Goal: Check status: Check status

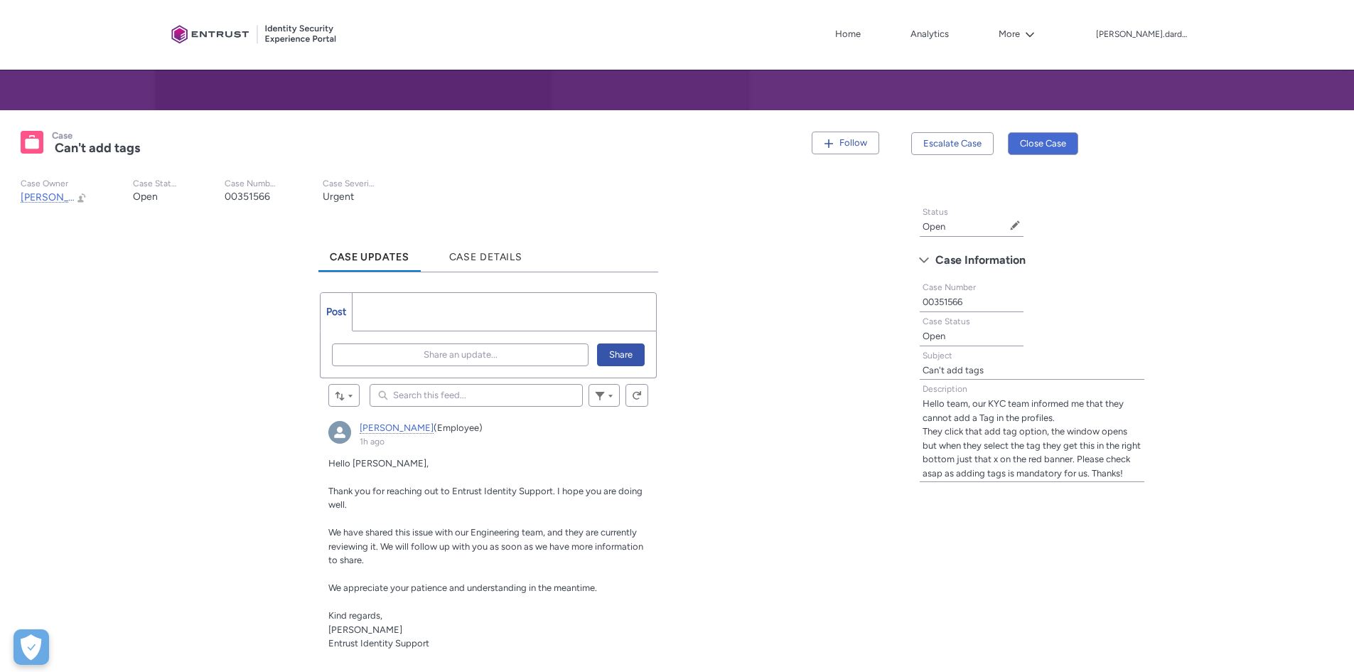
scroll to position [213, 0]
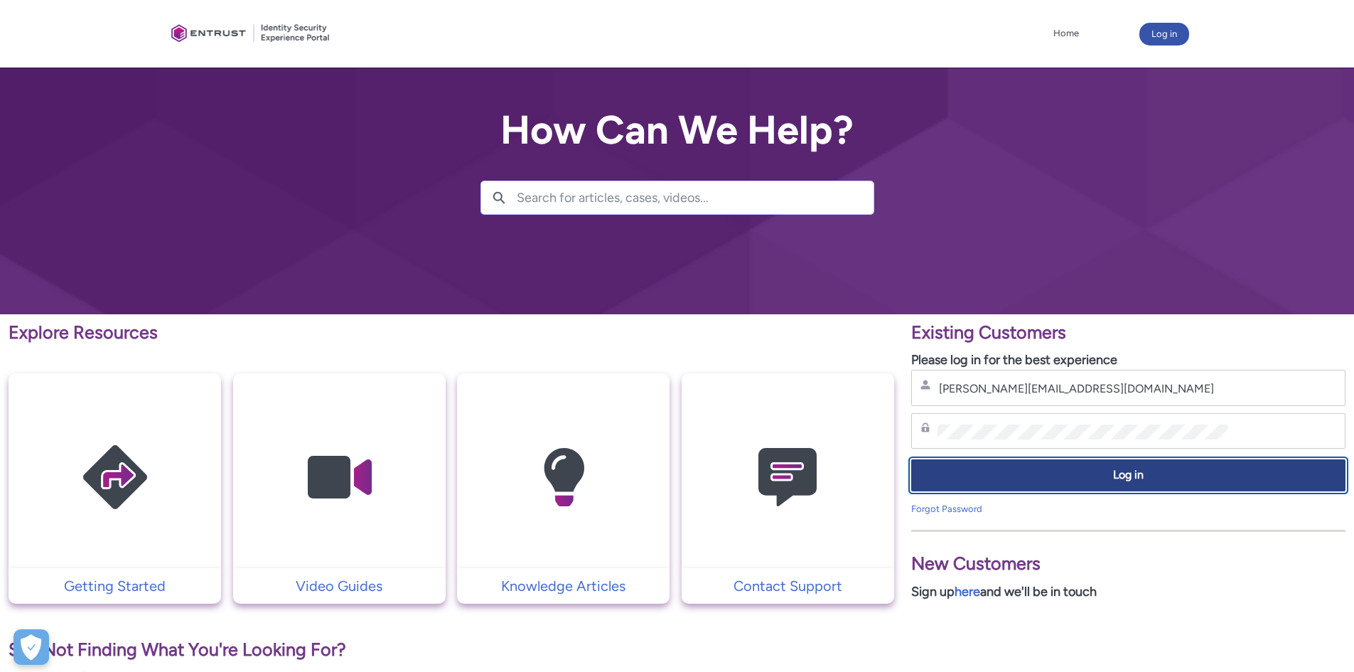
click at [977, 483] on button "Log in" at bounding box center [1128, 475] width 434 height 32
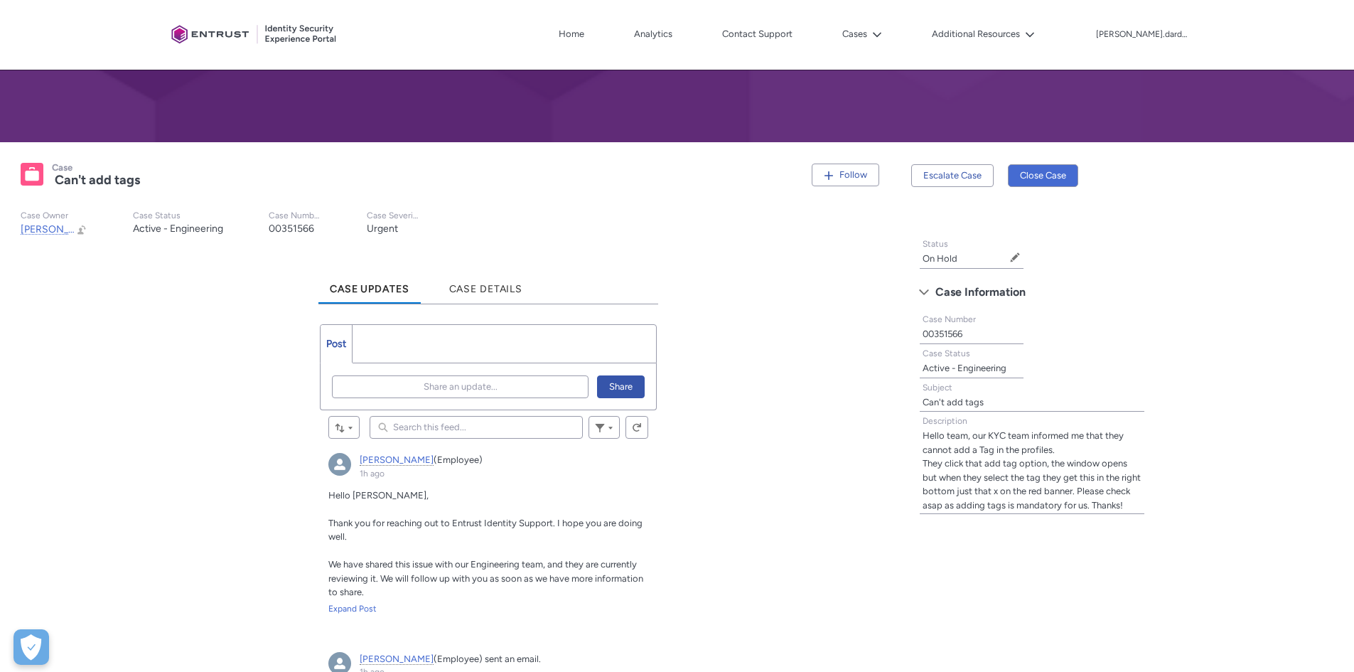
scroll to position [120, 0]
